Goal: Use online tool/utility: Utilize a website feature to perform a specific function

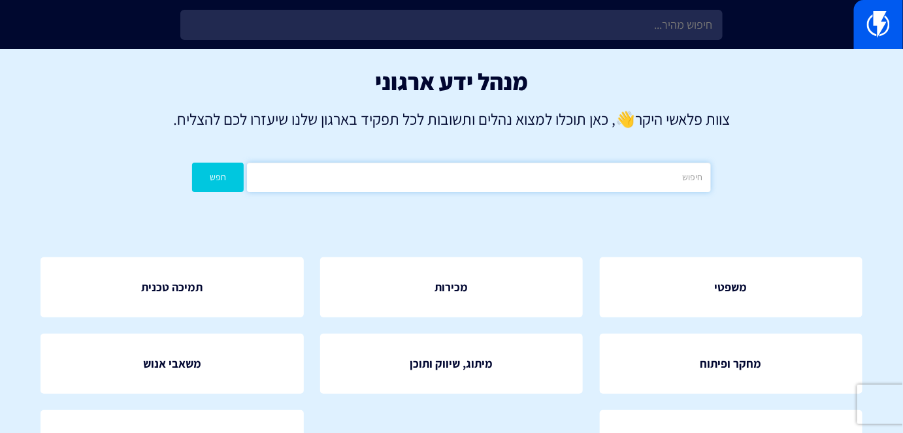
click at [646, 180] on input "text" at bounding box center [478, 177] width 463 height 29
type input "חסימת קטלוג"
click at [231, 179] on button "חפש" at bounding box center [218, 177] width 52 height 29
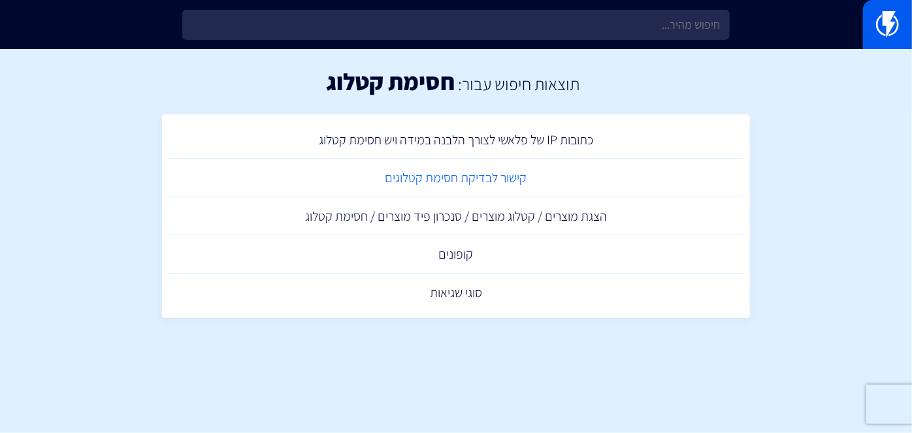
click at [470, 178] on link "קישור לבדיקת חסימת קטלוגים" at bounding box center [456, 178] width 575 height 39
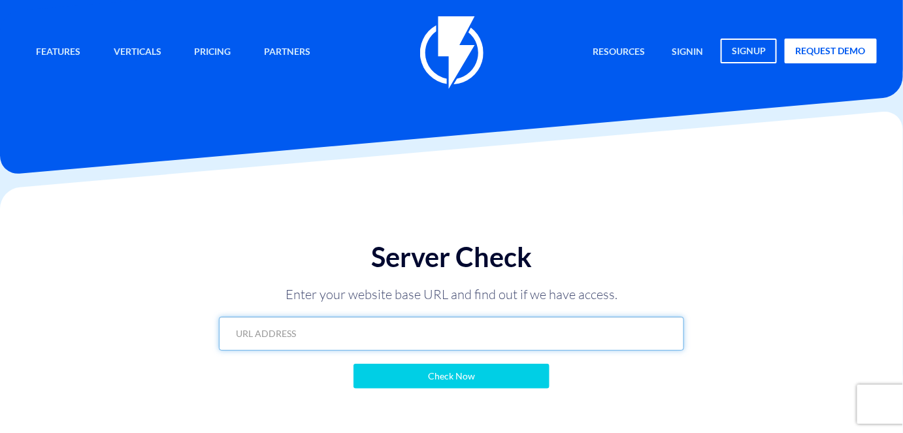
click at [503, 346] on input "text" at bounding box center [451, 334] width 465 height 34
paste input "https://zamsh.shoes/?flashy_export=products&flashy_pagination=true&per_page=100…"
type input "https://zamsh.shoes/?flashy_export=products&flashy_pagination=true&per_page=100…"
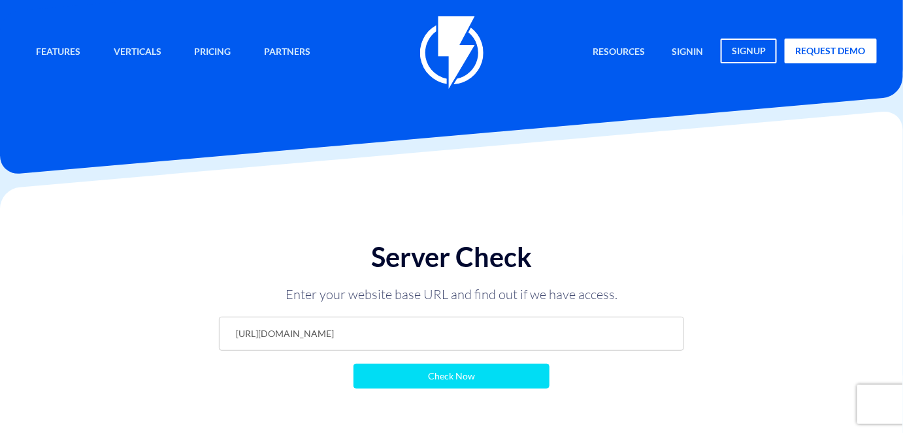
click at [501, 371] on input "Check Now" at bounding box center [452, 376] width 196 height 25
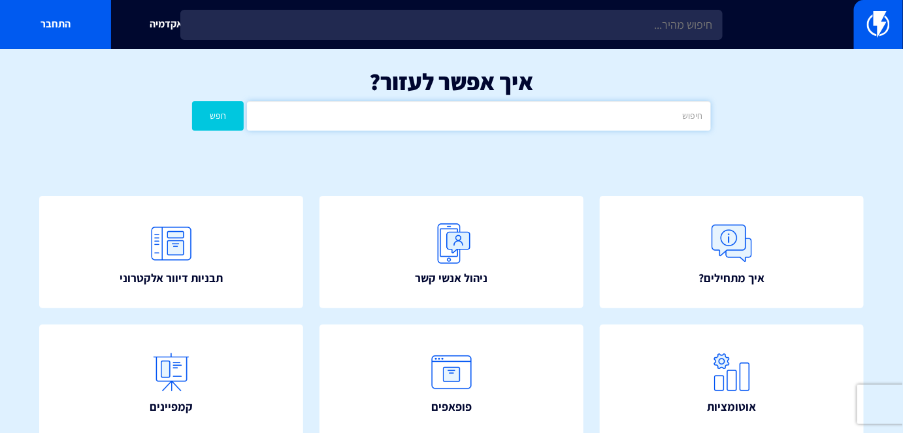
click at [643, 118] on input "text" at bounding box center [478, 115] width 463 height 29
